Goal: Check status: Check status

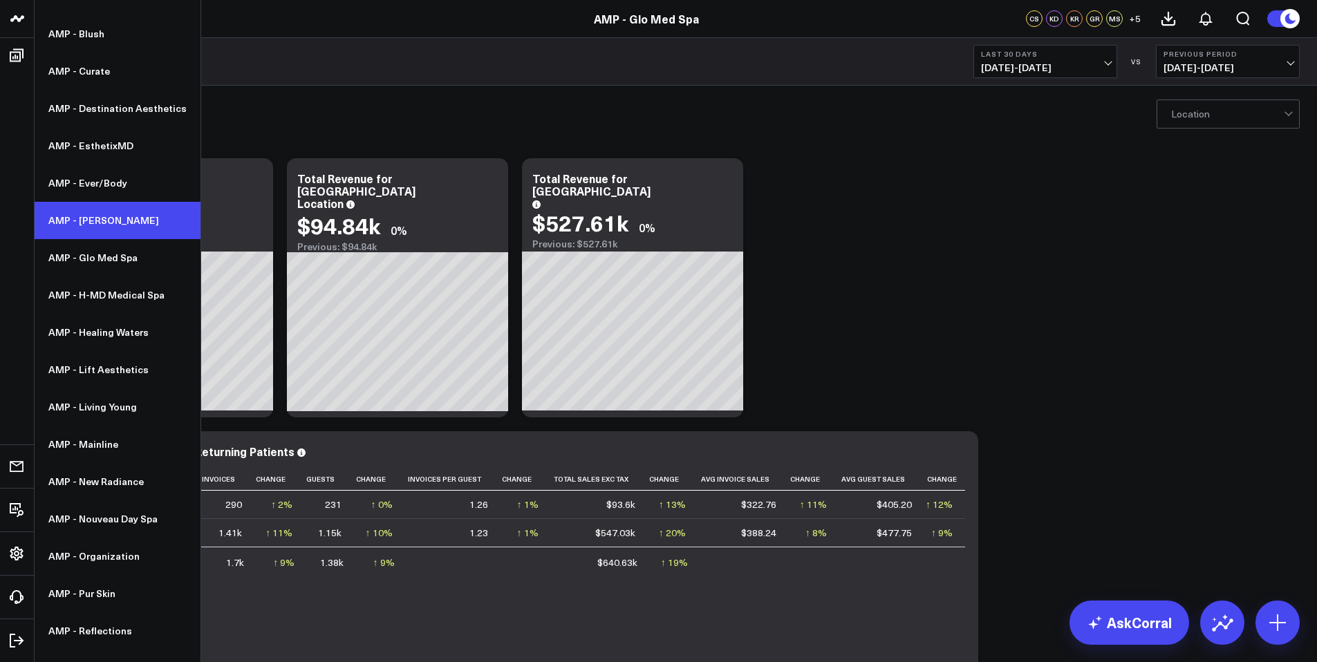
scroll to position [267, 0]
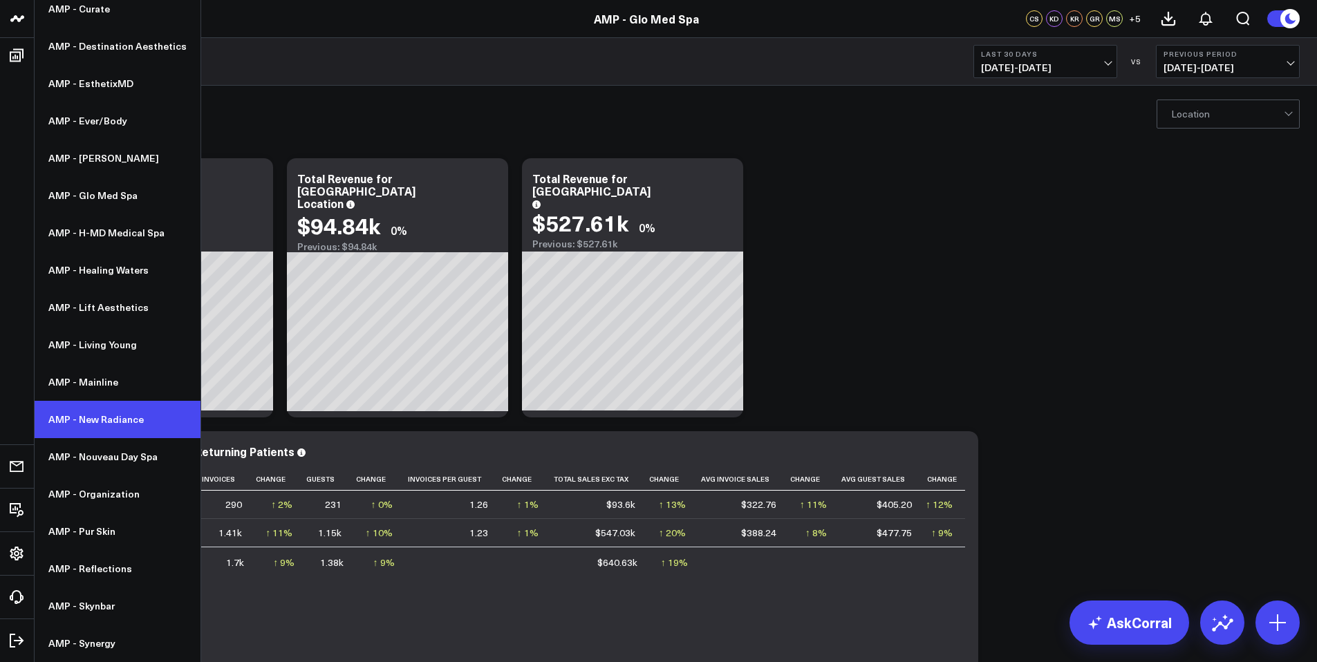
click at [119, 415] on link "AMP - New Radiance" at bounding box center [118, 419] width 166 height 37
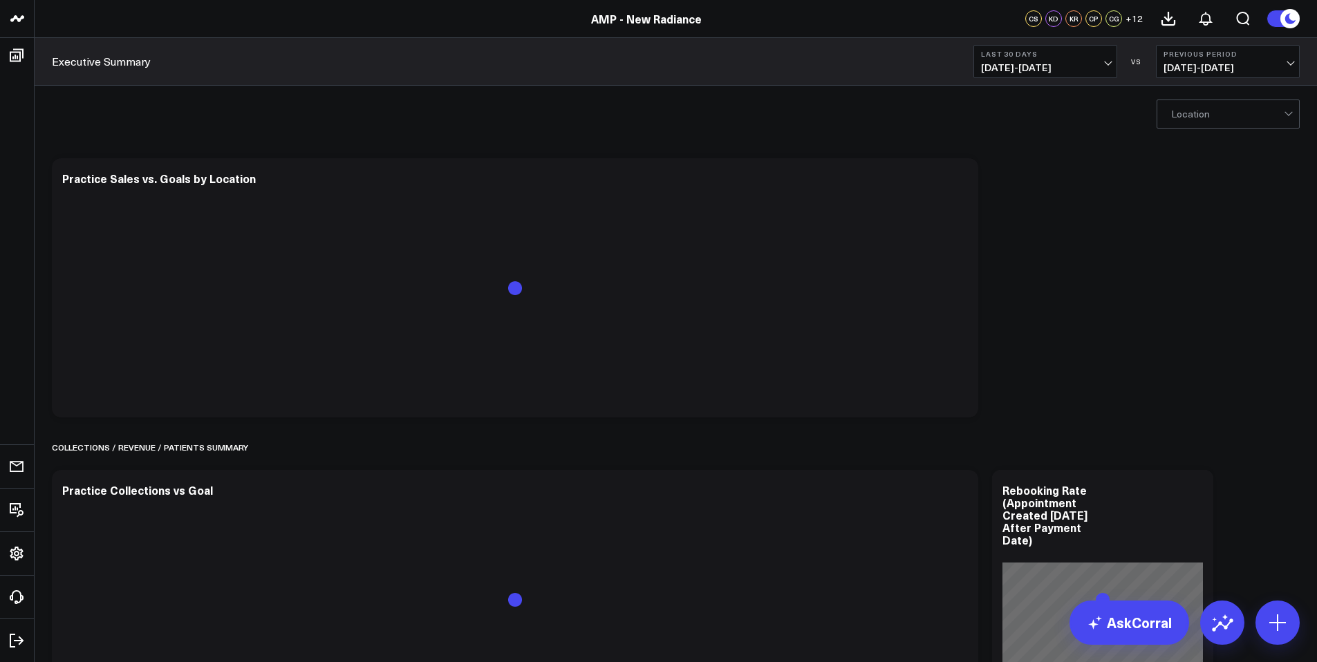
click at [1075, 73] on button "Last 30 Days 07/14/25 - 08/12/25" at bounding box center [1045, 61] width 144 height 33
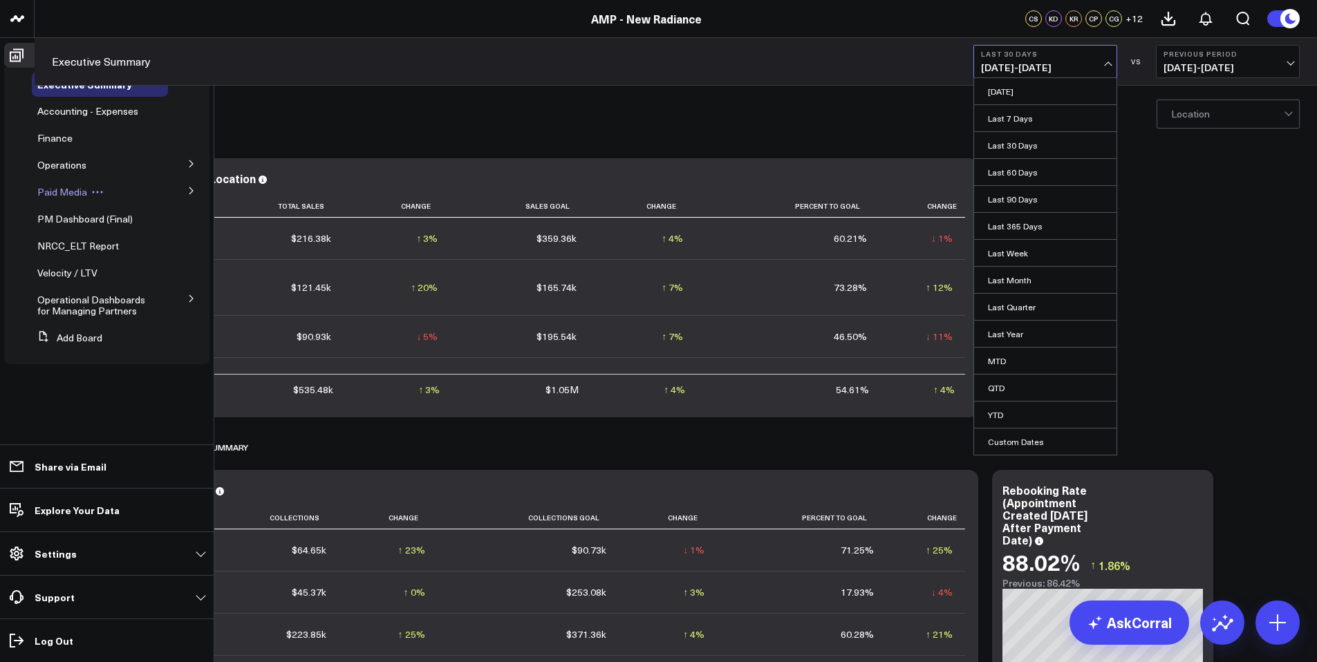
click at [63, 189] on span "Paid Media" at bounding box center [62, 191] width 50 height 13
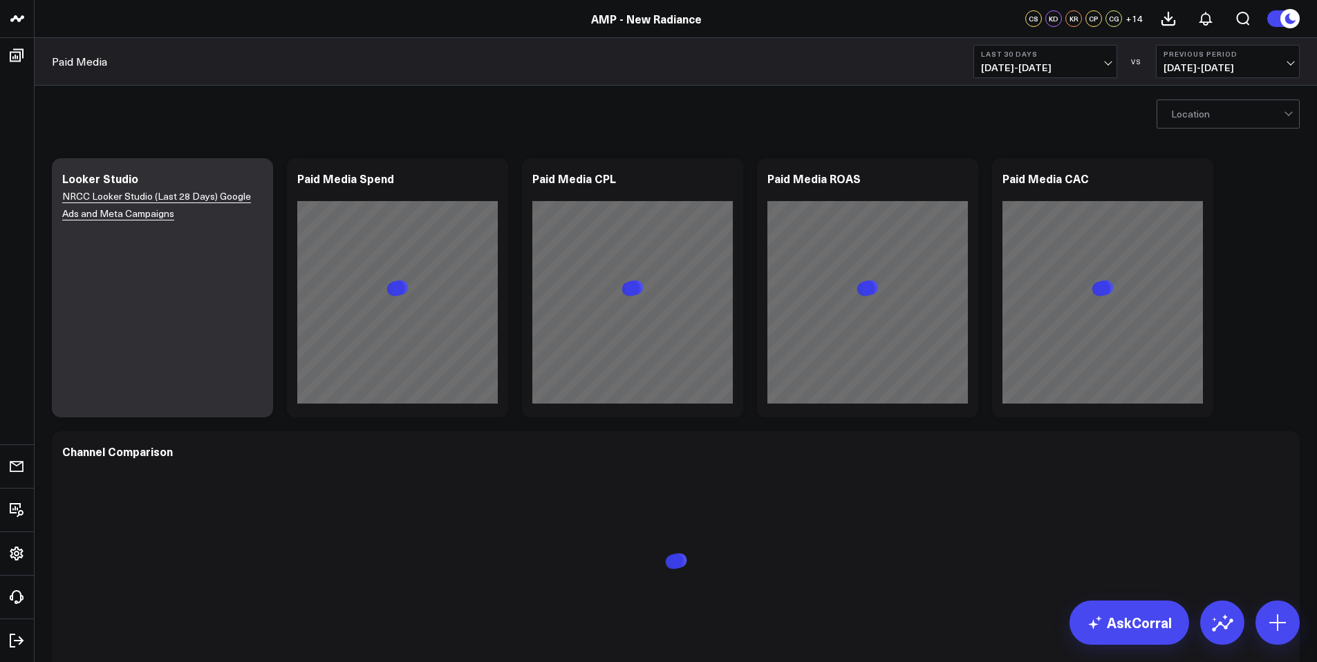
click at [1099, 63] on span "07/14/25 - 08/12/25" at bounding box center [1045, 67] width 129 height 11
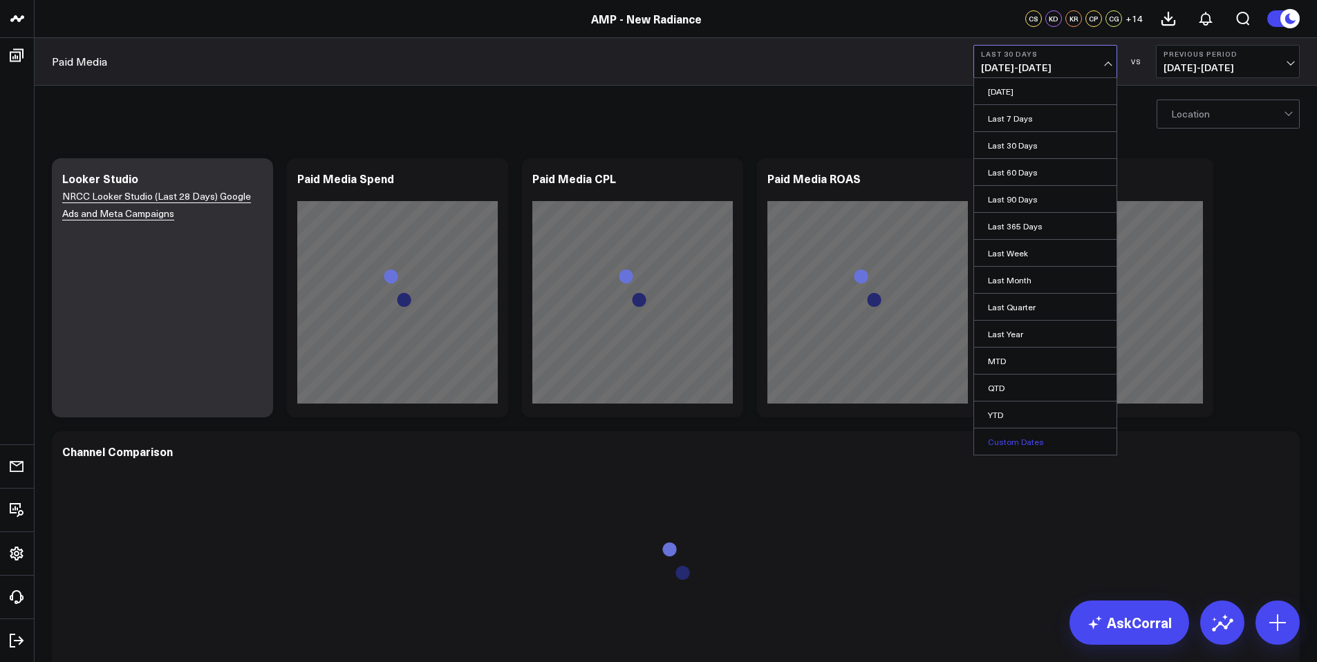
click at [1022, 440] on link "Custom Dates" at bounding box center [1045, 442] width 142 height 26
select select "7"
select select "2025"
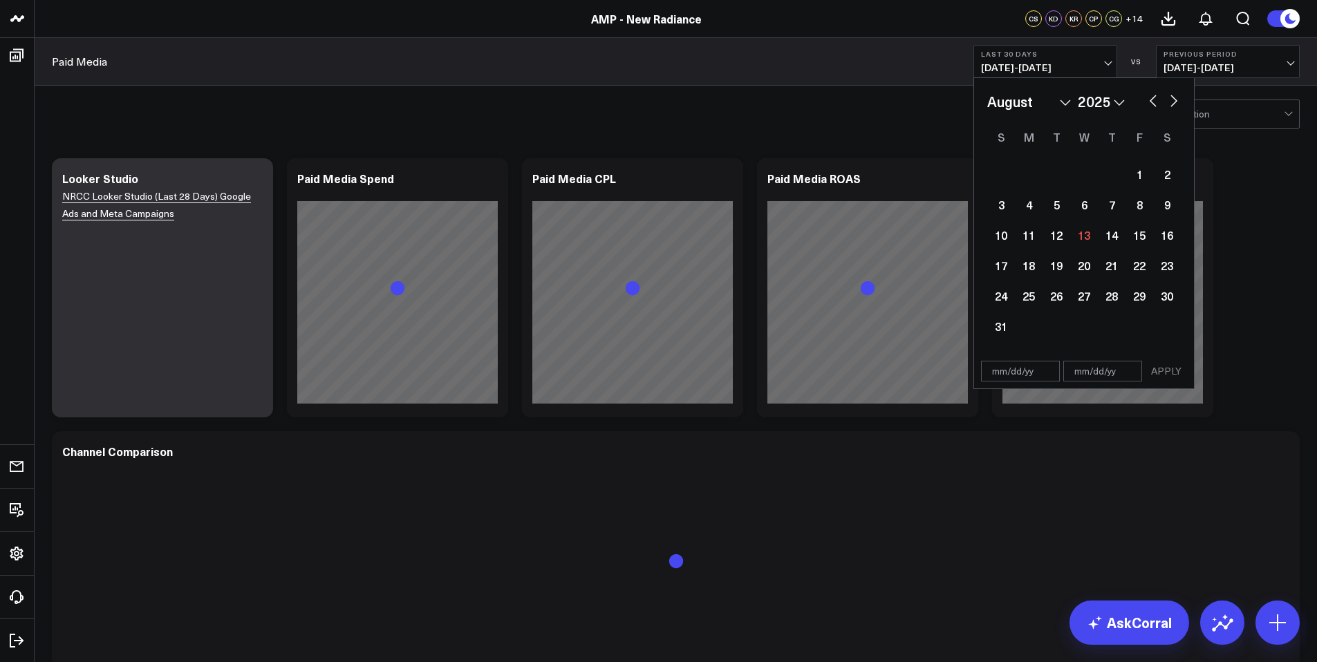
click at [1152, 104] on button "button" at bounding box center [1153, 99] width 14 height 17
select select "6"
select select "2025"
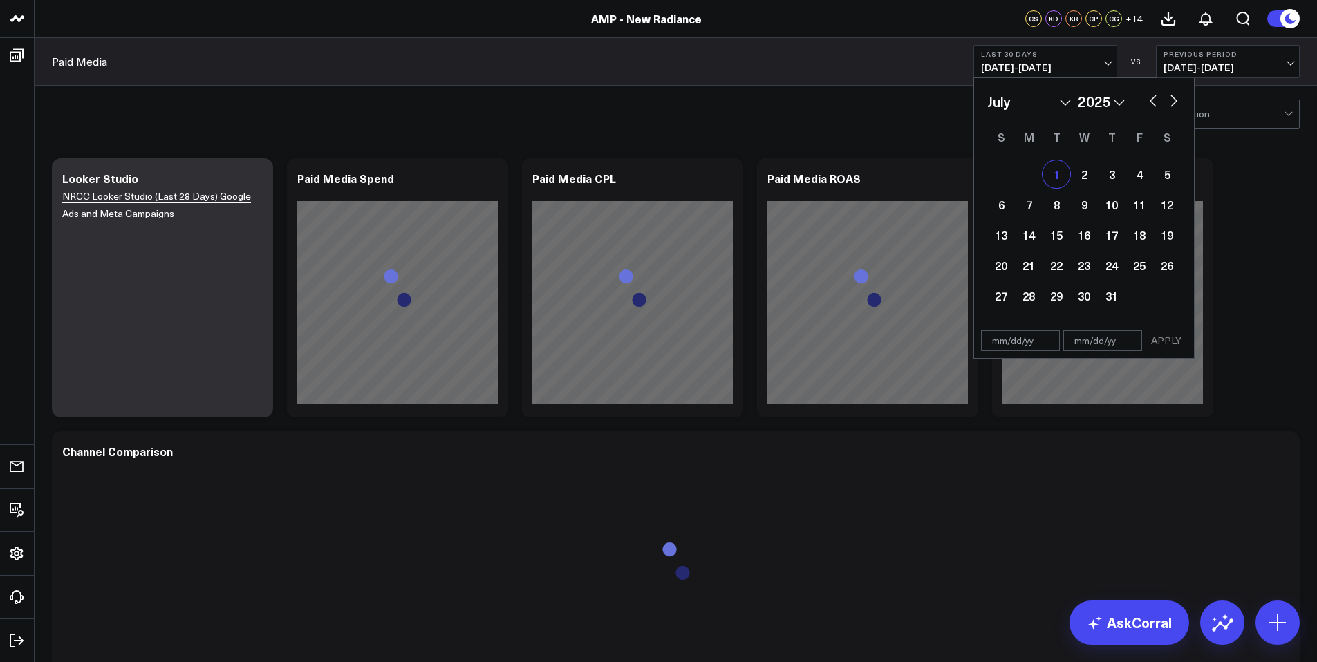
click at [1065, 170] on div "1" at bounding box center [1056, 174] width 28 height 28
type input "07/01/25"
select select "6"
select select "2025"
click at [1170, 102] on button "button" at bounding box center [1174, 99] width 14 height 17
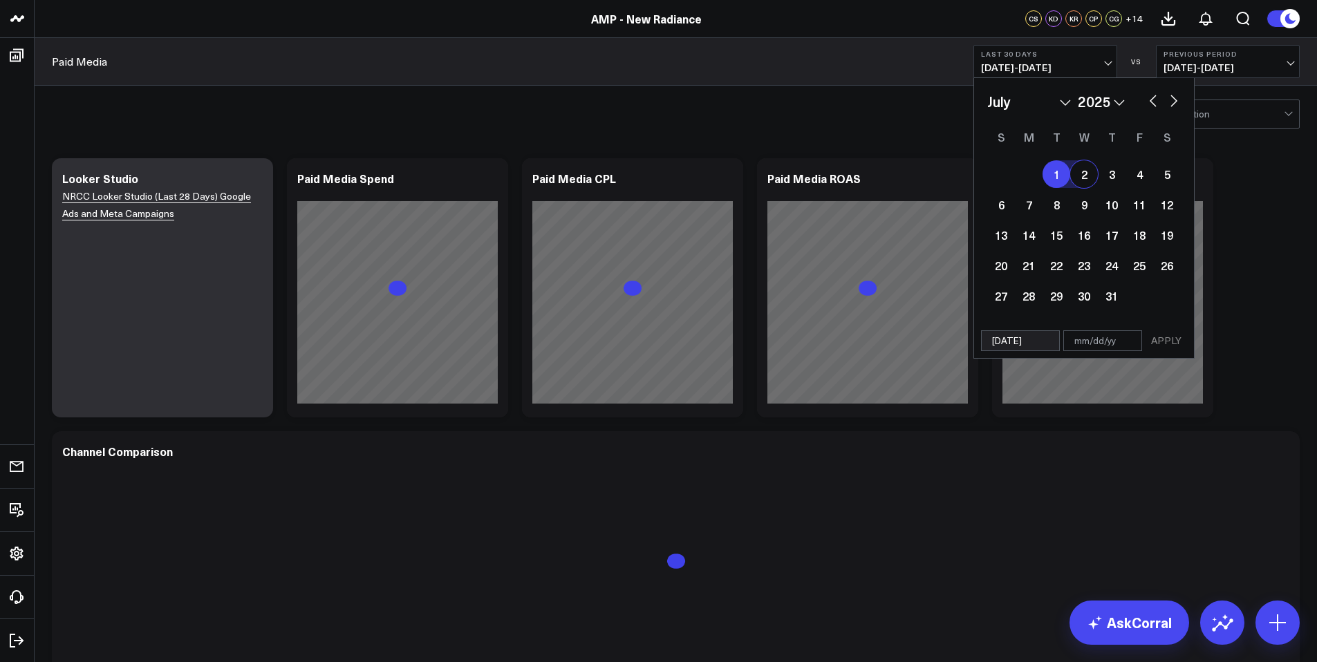
select select "7"
select select "2025"
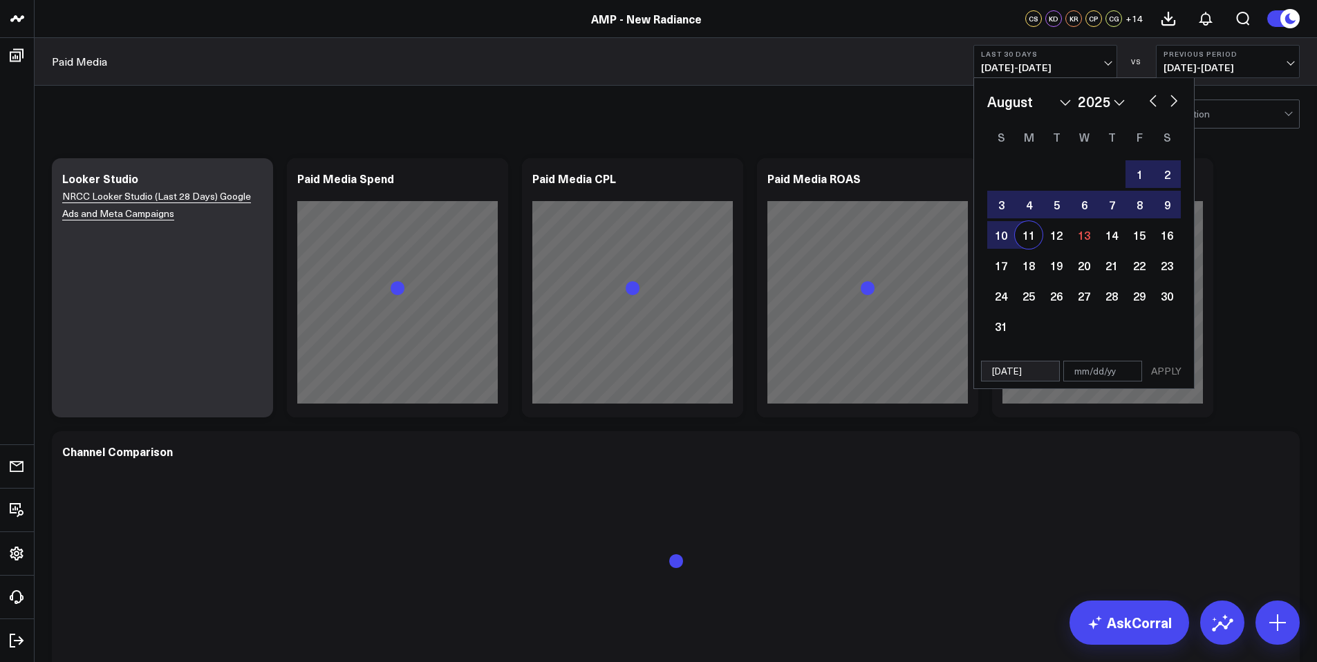
click at [1041, 240] on div "11" at bounding box center [1029, 235] width 28 height 28
type input "08/11/25"
select select "7"
select select "2025"
click at [1171, 365] on button "APPLY" at bounding box center [1165, 371] width 41 height 21
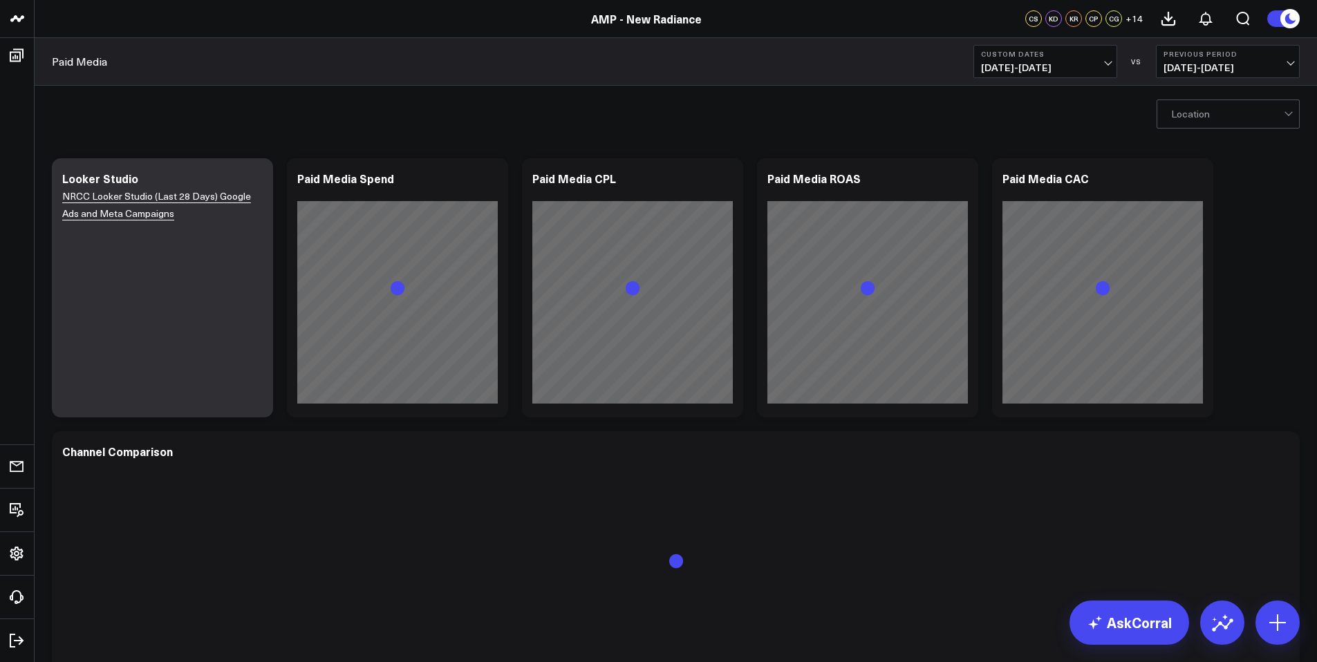
click at [1251, 64] on span "05/20/25 - 06/30/25" at bounding box center [1227, 67] width 129 height 11
click at [1198, 194] on link "Custom Dates" at bounding box center [1227, 199] width 142 height 26
select select "7"
select select "2025"
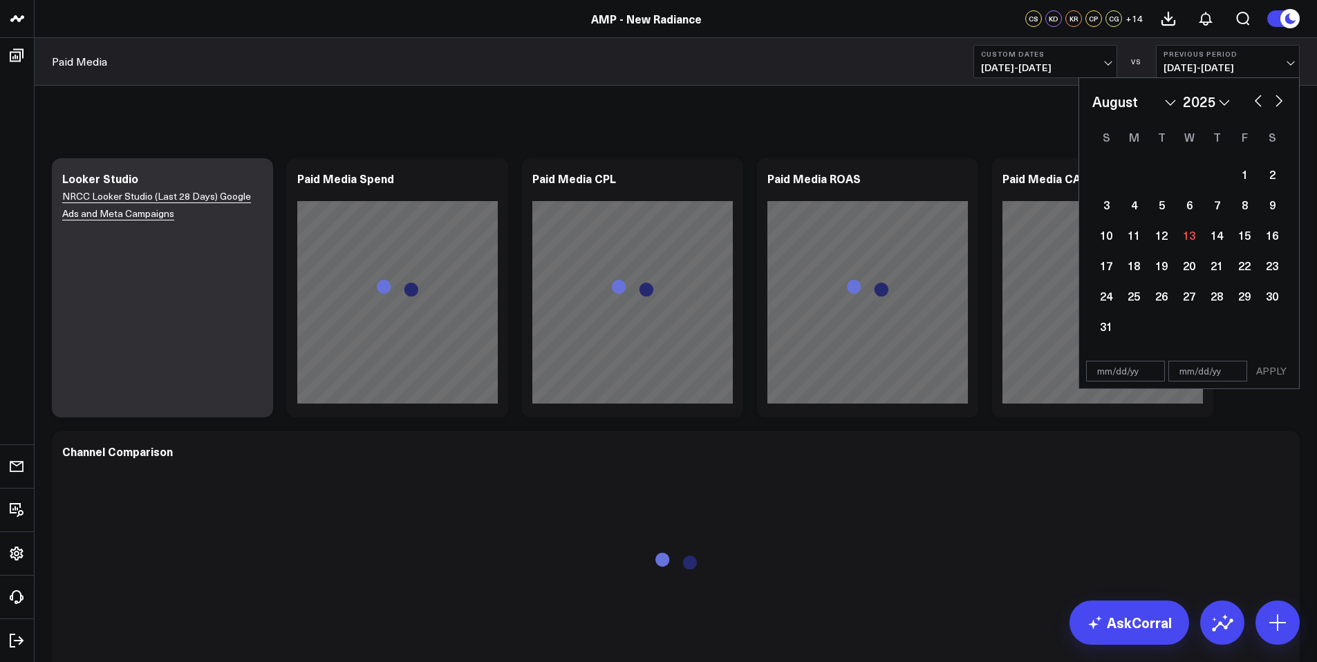
click at [1230, 55] on b "Previous Period" at bounding box center [1227, 54] width 129 height 8
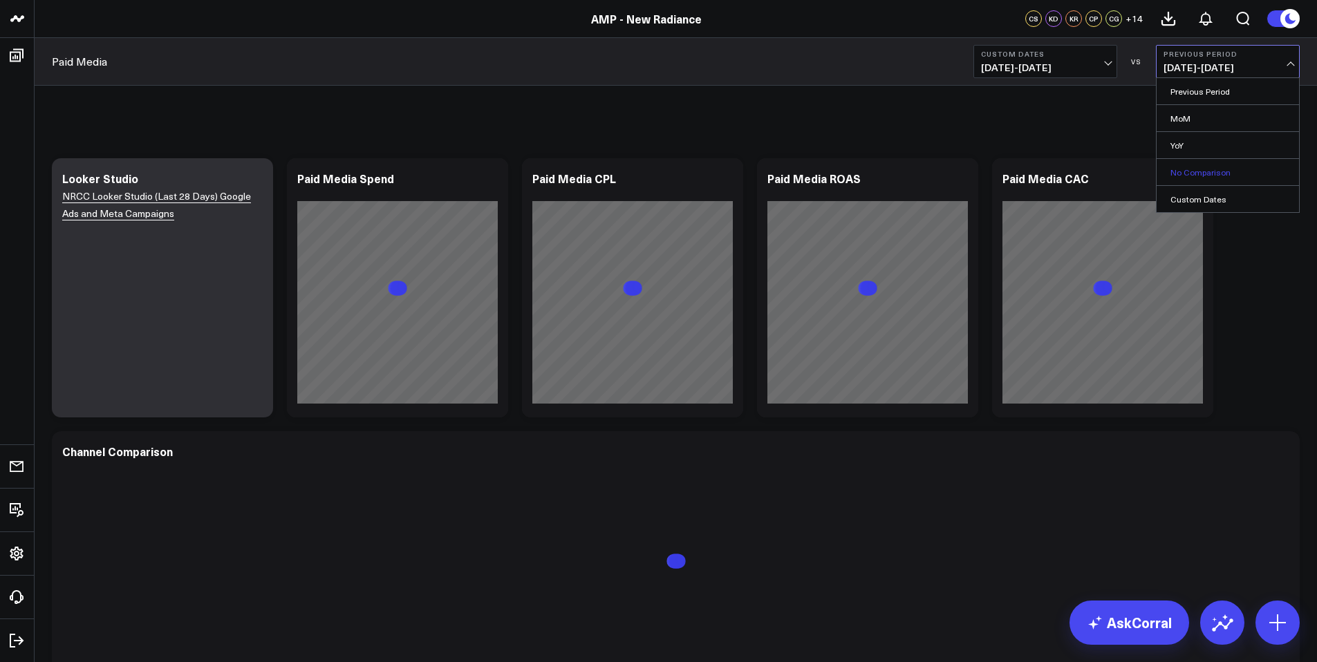
click at [1210, 168] on link "No Comparison" at bounding box center [1227, 172] width 142 height 26
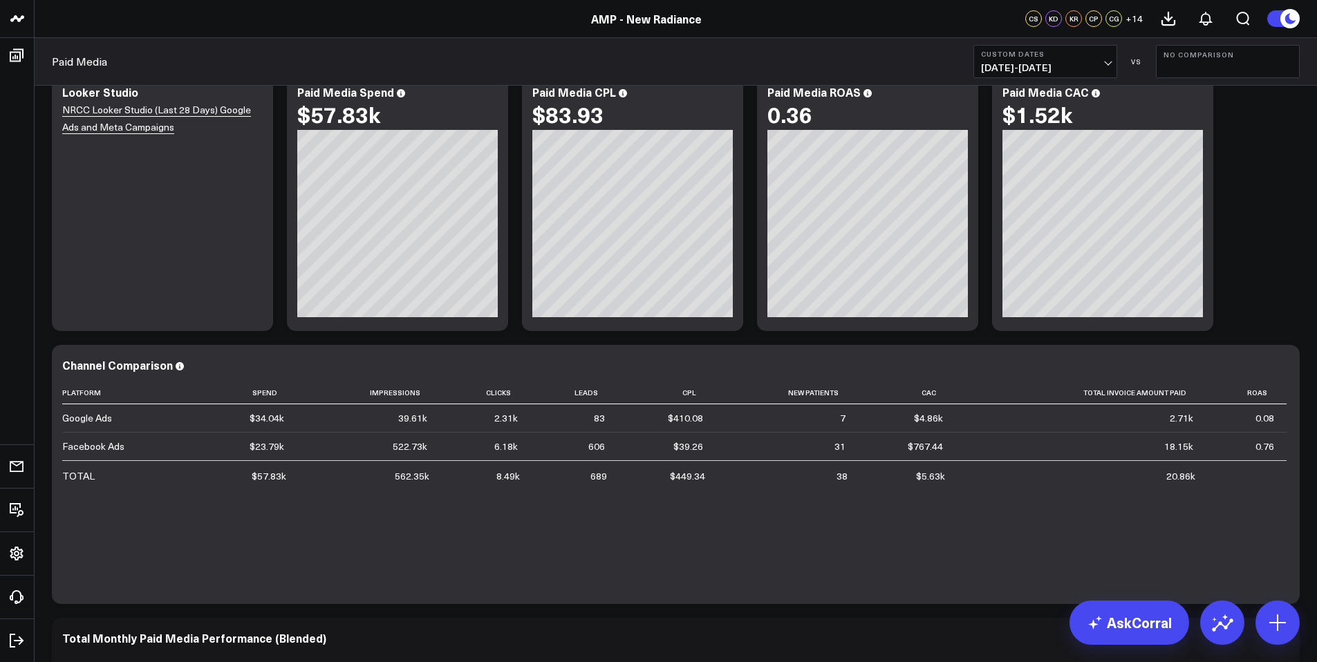
scroll to position [91, 0]
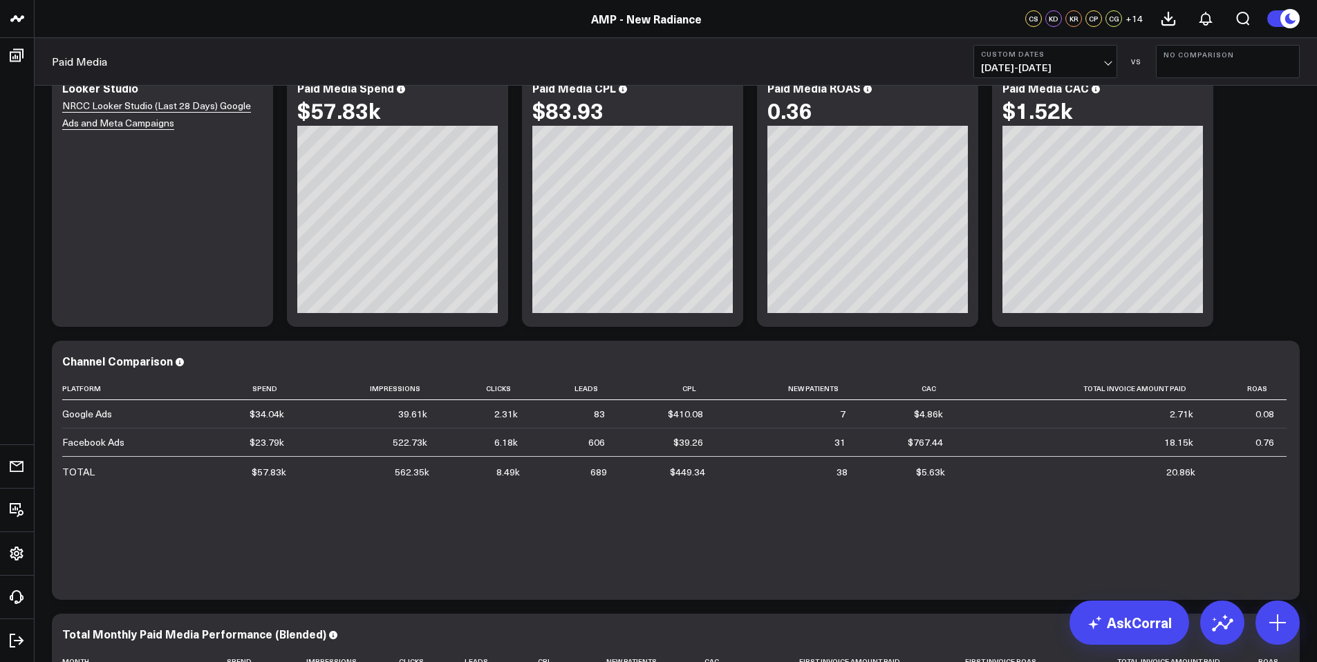
click at [1101, 60] on button "Custom Dates 07/01/25 - 08/11/25" at bounding box center [1045, 61] width 144 height 33
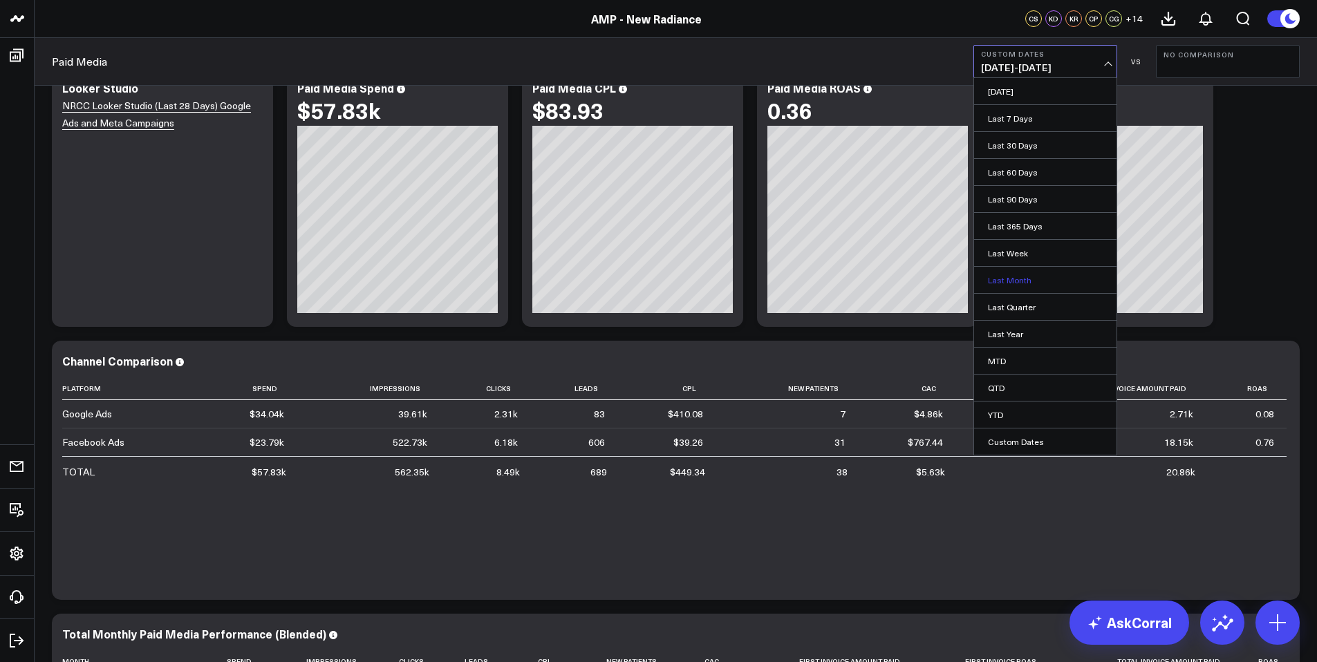
click at [1040, 282] on link "Last Month" at bounding box center [1045, 280] width 142 height 26
